Goal: Task Accomplishment & Management: Use online tool/utility

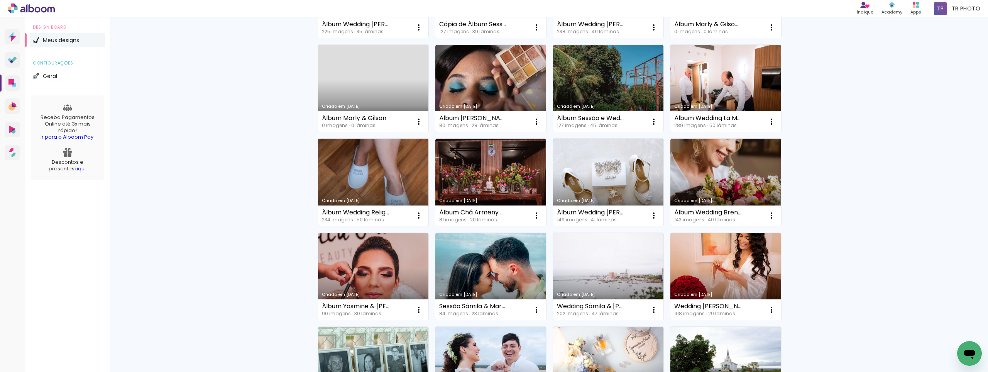
scroll to position [193, 0]
